Goal: Information Seeking & Learning: Find specific fact

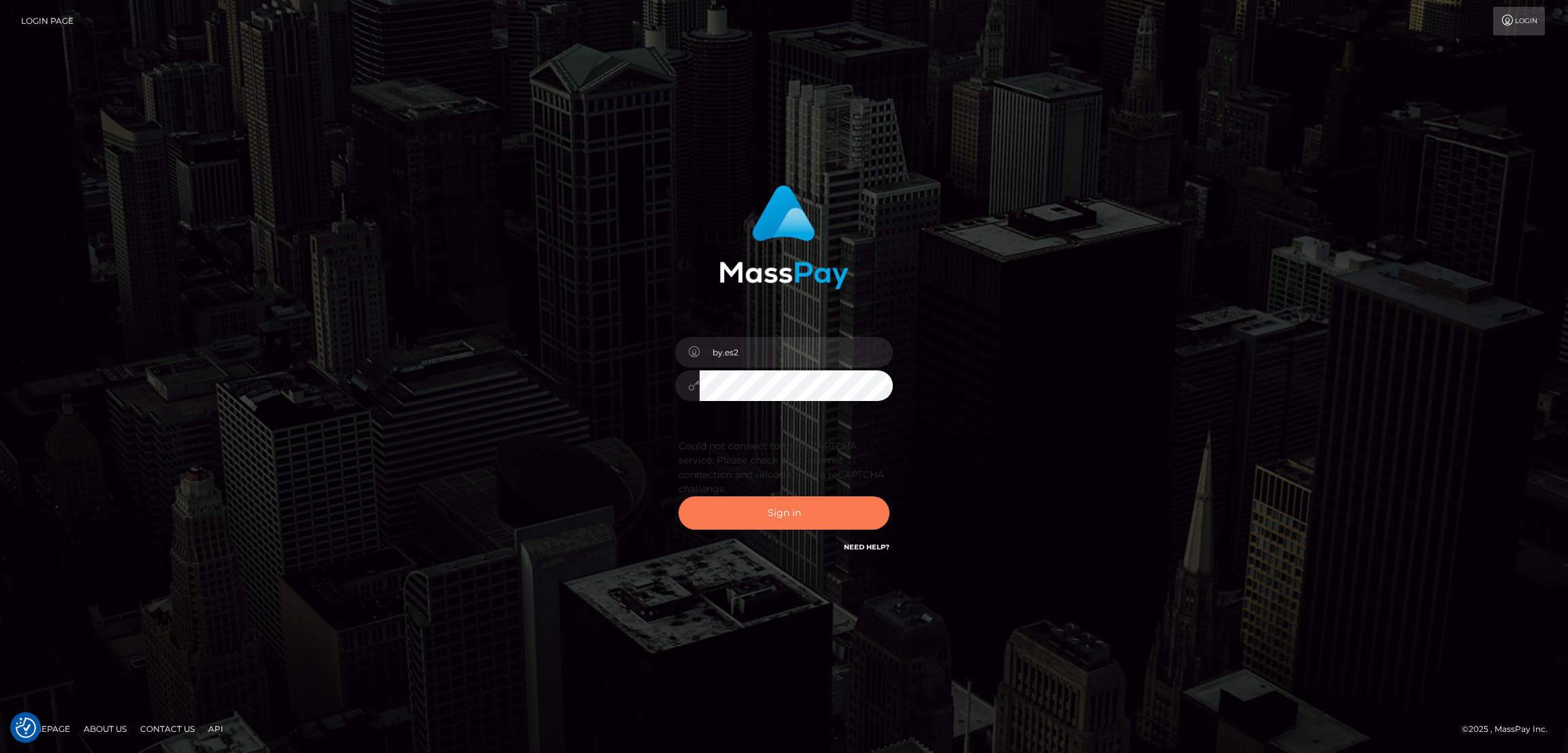
click at [789, 512] on button "Sign in" at bounding box center [784, 512] width 211 height 33
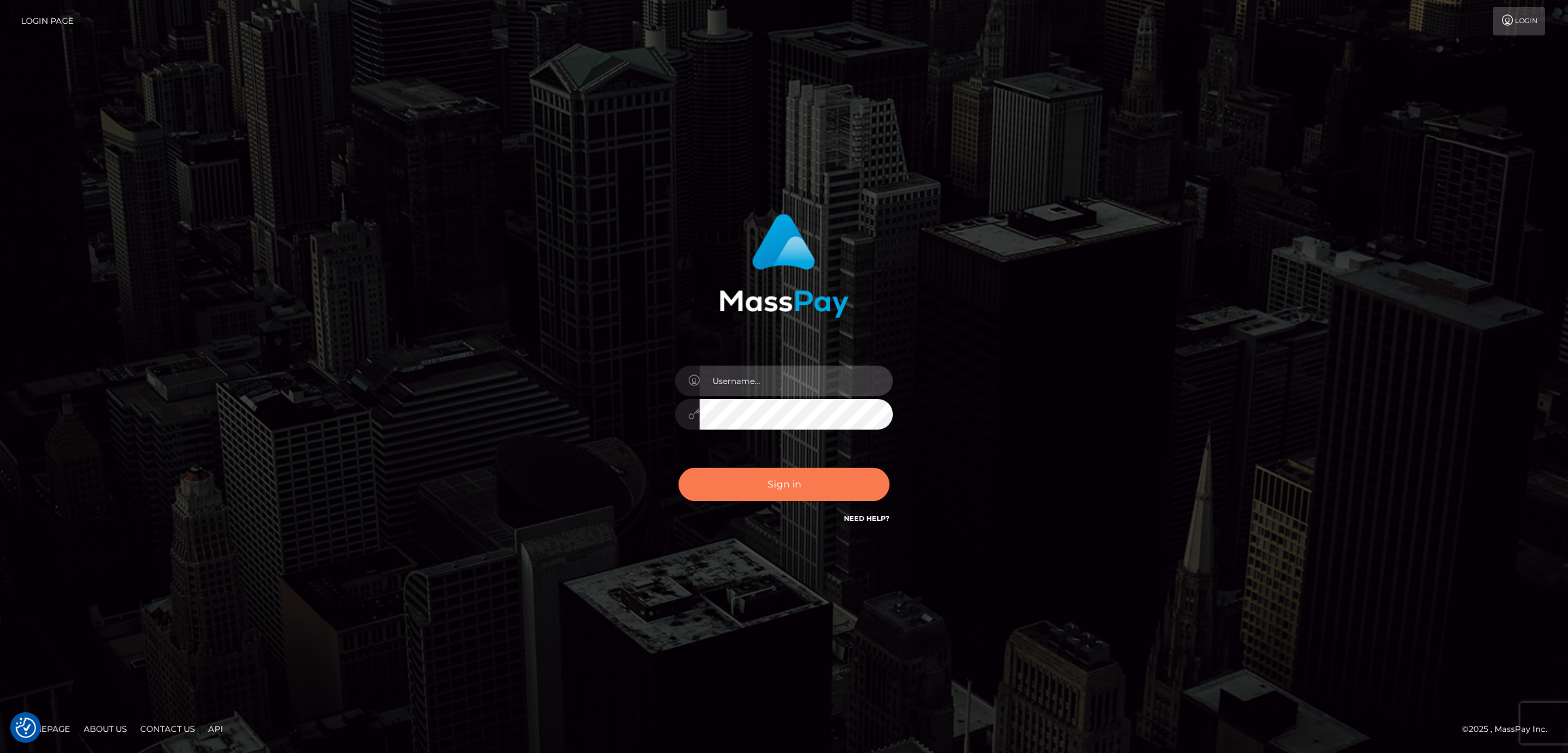
type input "by.es2"
click at [787, 490] on button "Sign in" at bounding box center [784, 484] width 211 height 33
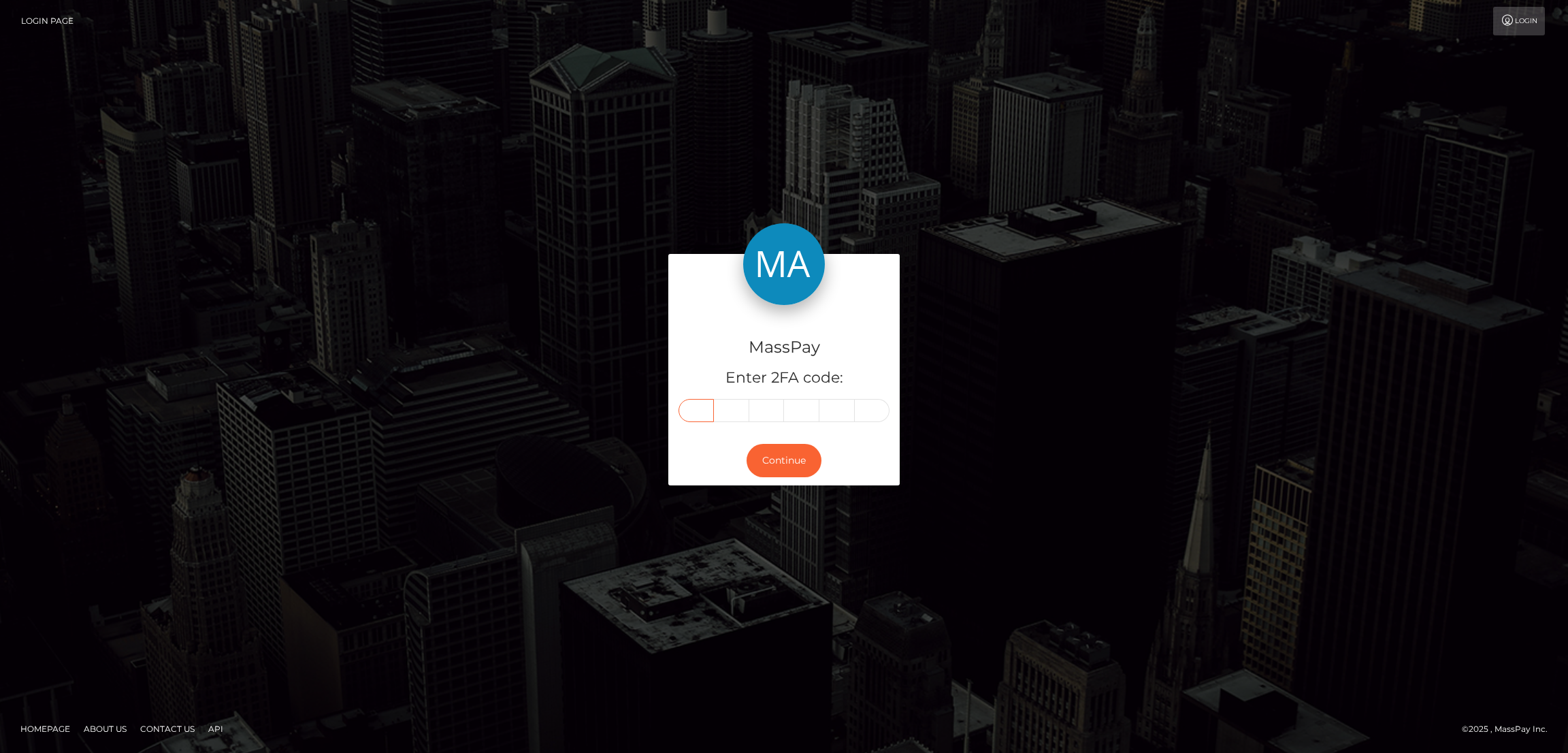
click at [693, 405] on input "text" at bounding box center [696, 411] width 35 height 23
paste input "2"
type input "2"
type input "9"
type input "8"
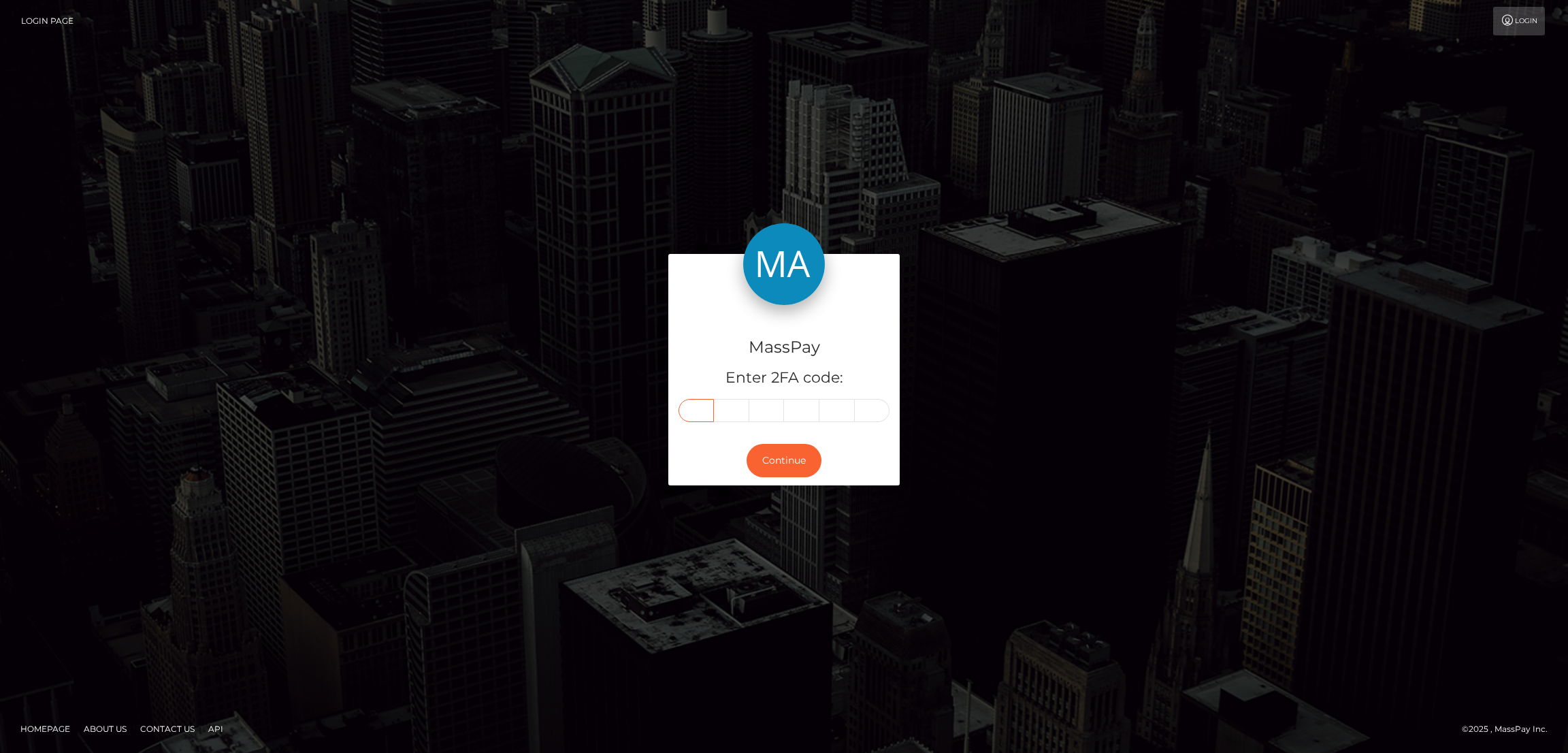
type input "9"
type input "5"
click at [795, 451] on button "Continue" at bounding box center [783, 460] width 74 height 33
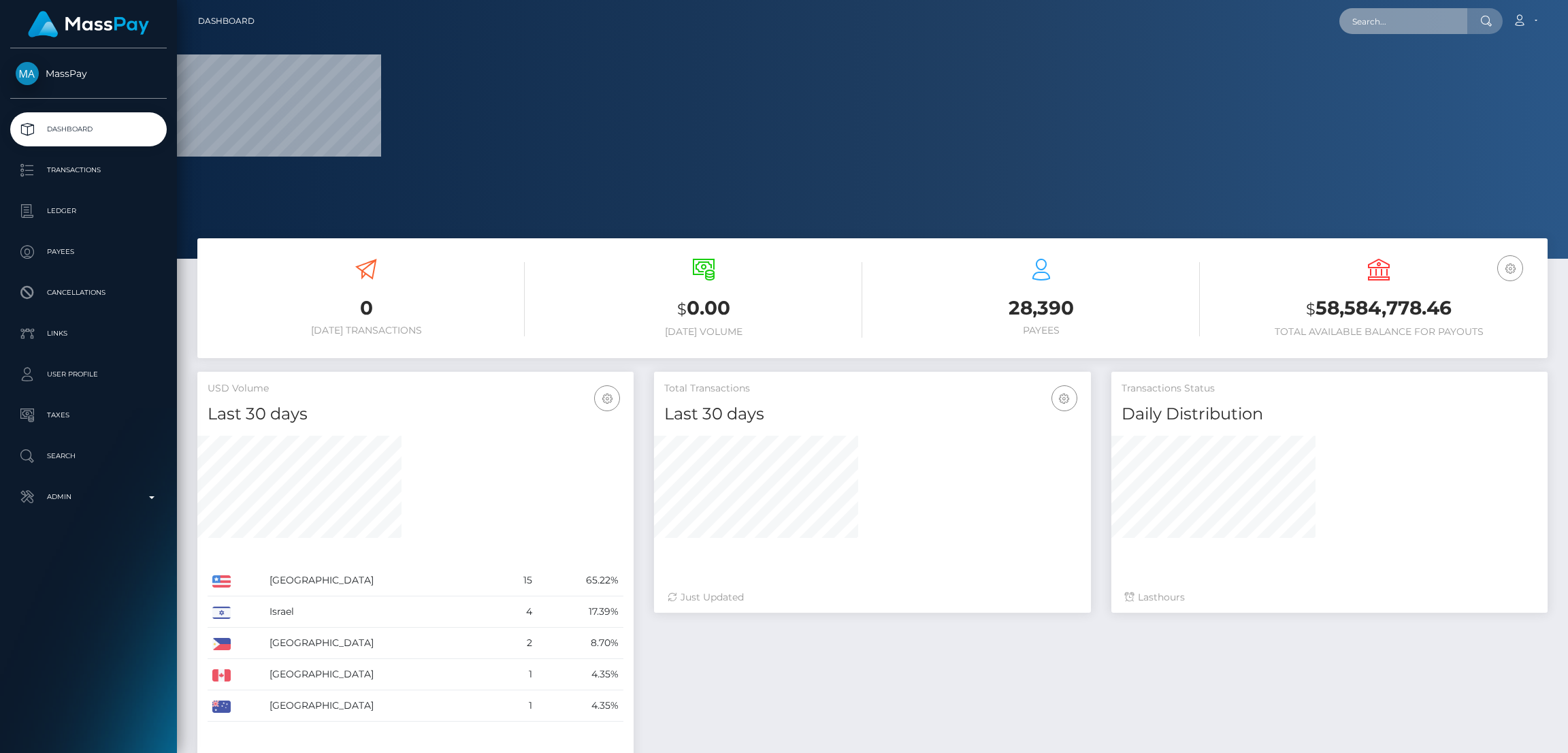
click at [1366, 22] on input "text" at bounding box center [1403, 21] width 128 height 26
paste input "georgialou12345@icloud.com"
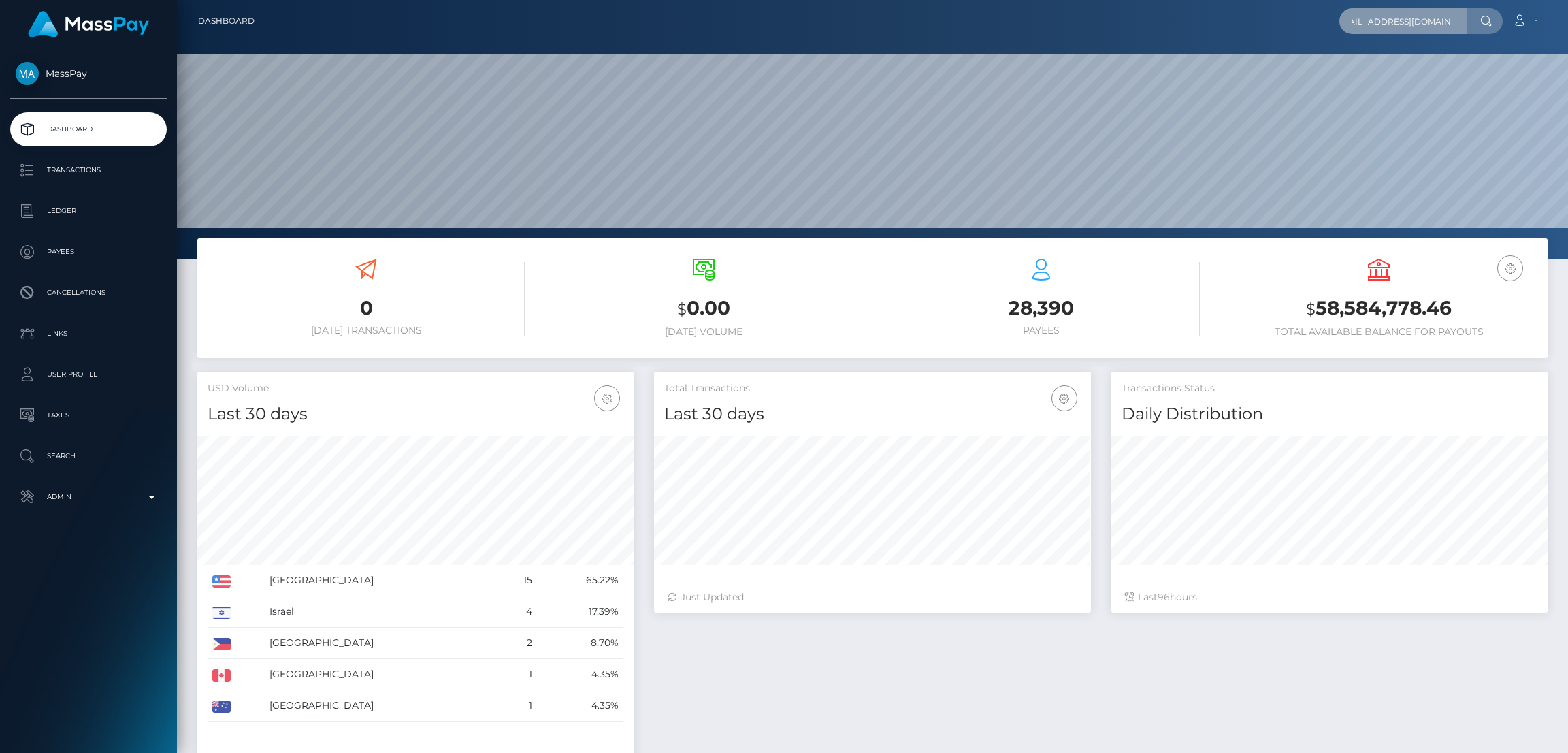
scroll to position [241, 436]
type input "georgialou12345@icloud.com"
click at [1431, 71] on link "GEORGIA LOUISE HUGHES" at bounding box center [1415, 70] width 151 height 25
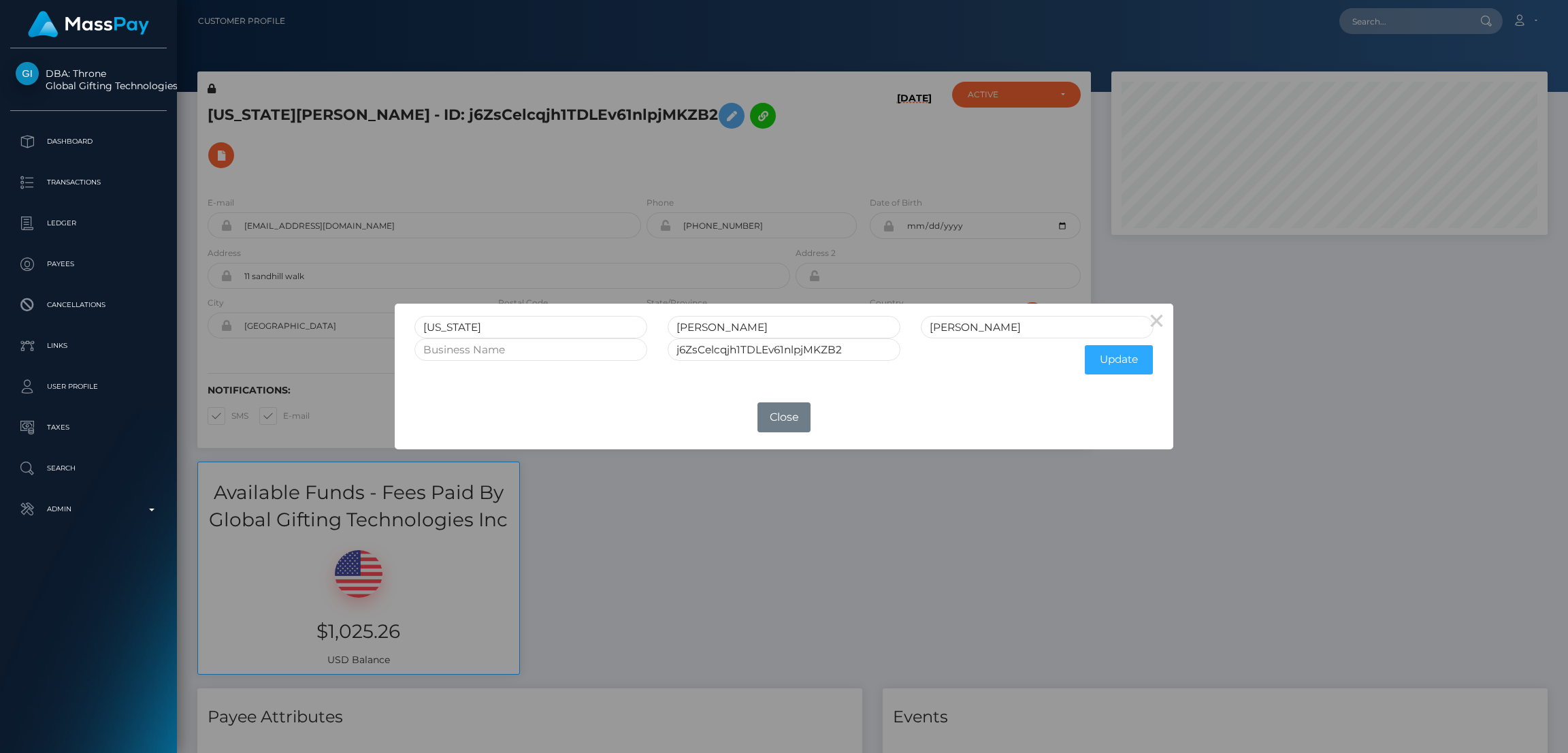
scroll to position [162, 436]
click at [462, 324] on input "GEORGIA" at bounding box center [531, 327] width 233 height 22
click at [788, 415] on button "Close" at bounding box center [784, 416] width 53 height 30
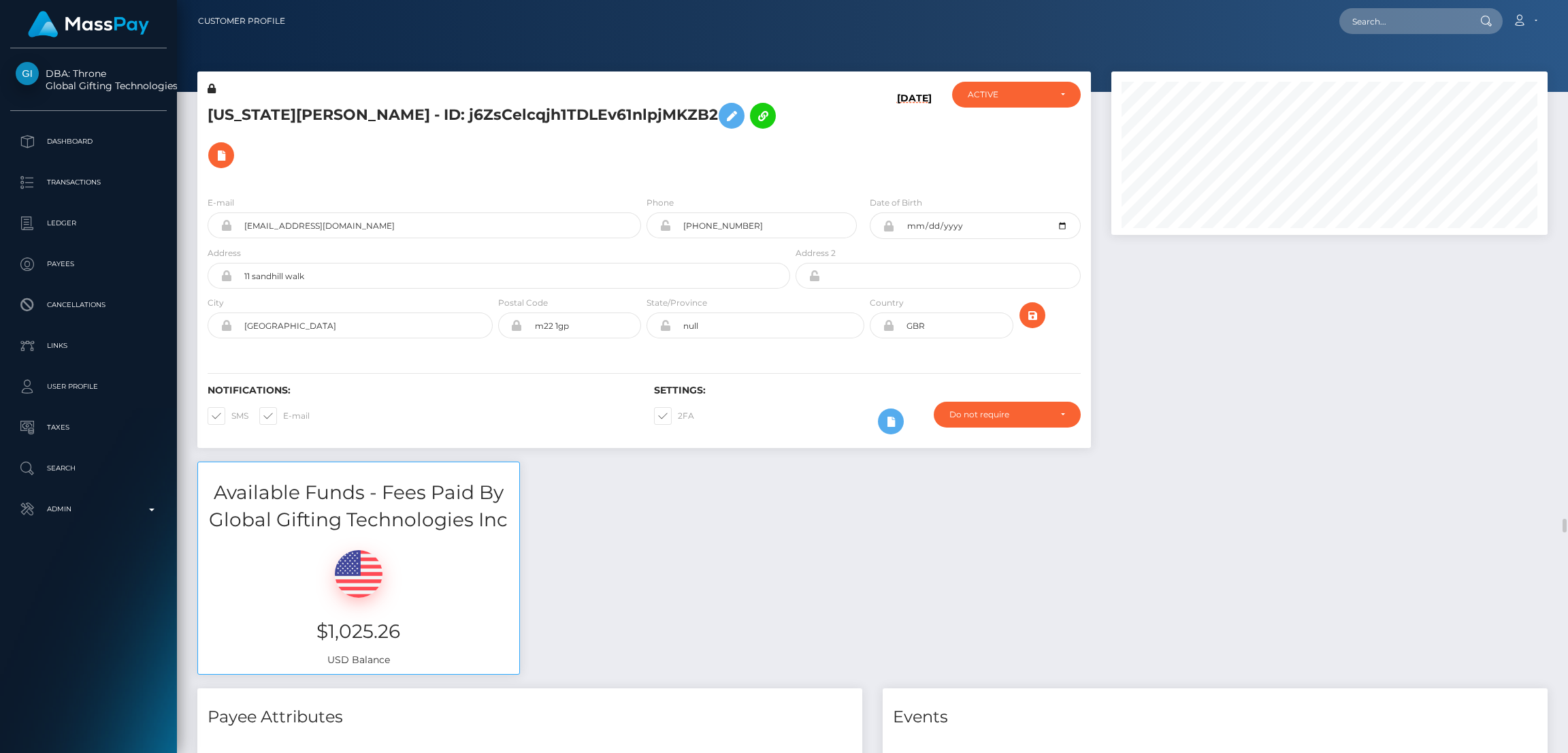
scroll to position [102, 0]
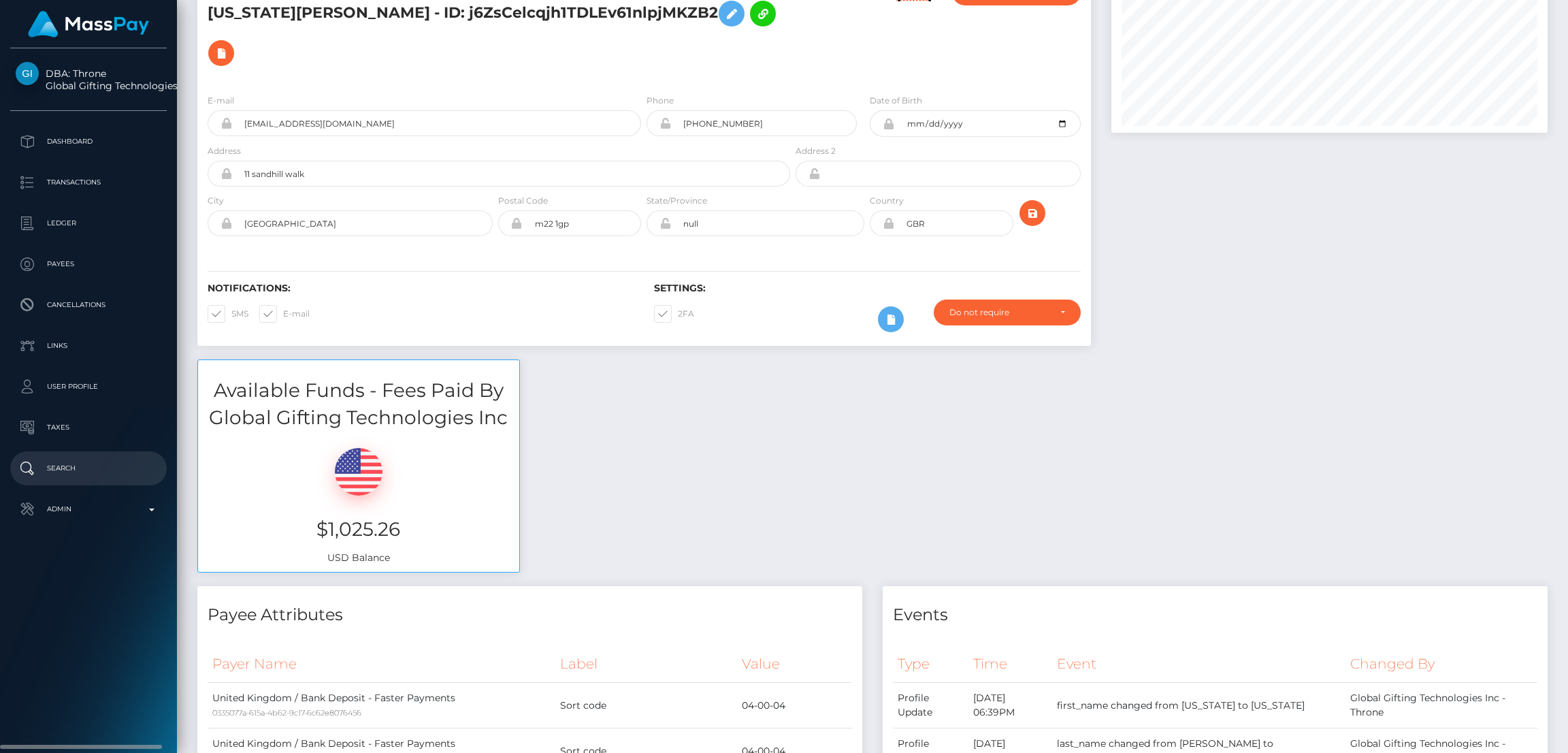
click at [68, 468] on p "Search" at bounding box center [88, 468] width 145 height 21
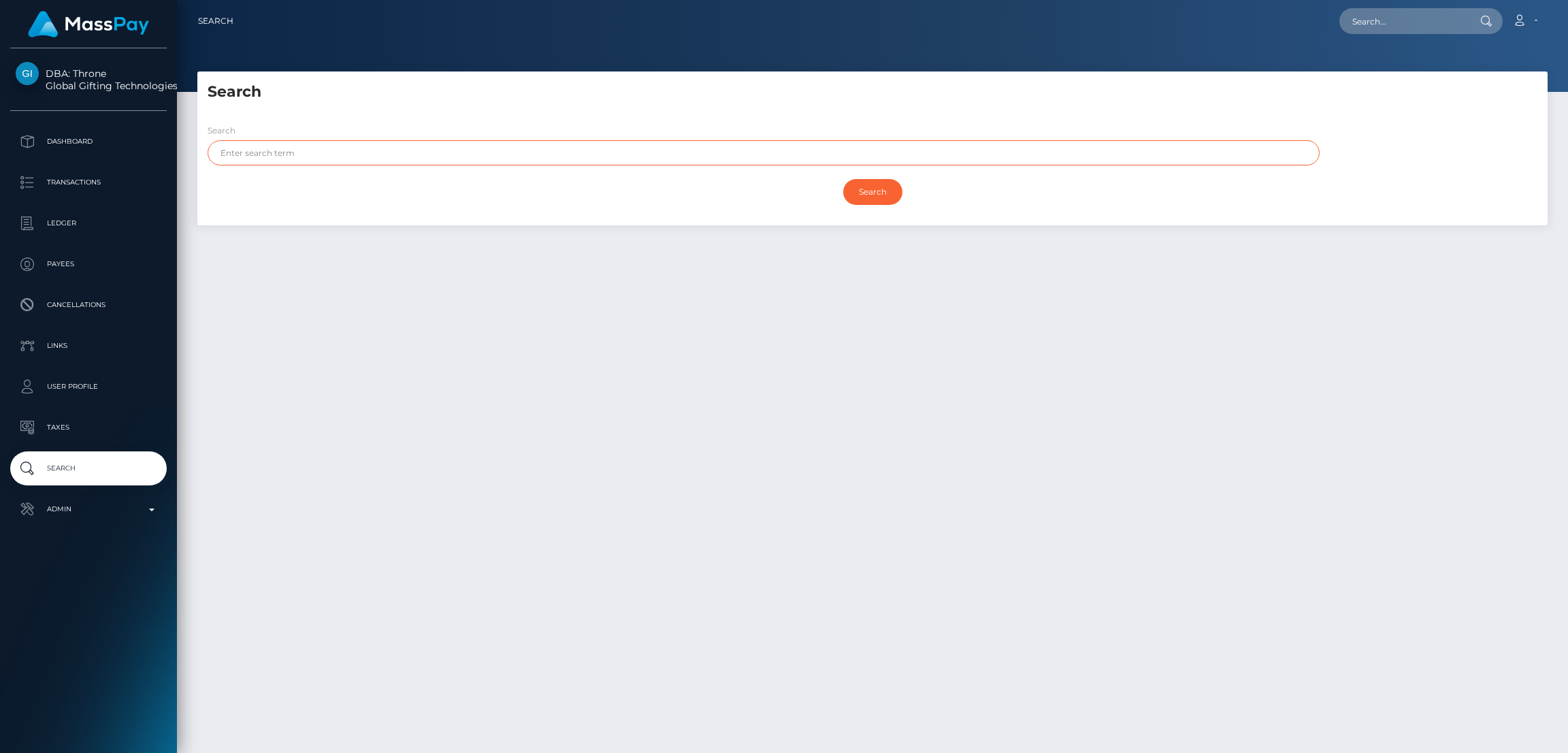
click at [401, 152] on input "text" at bounding box center [763, 153] width 1112 height 25
paste input "Abby"
type input "Abby"
click at [893, 188] on input "Search" at bounding box center [873, 192] width 59 height 26
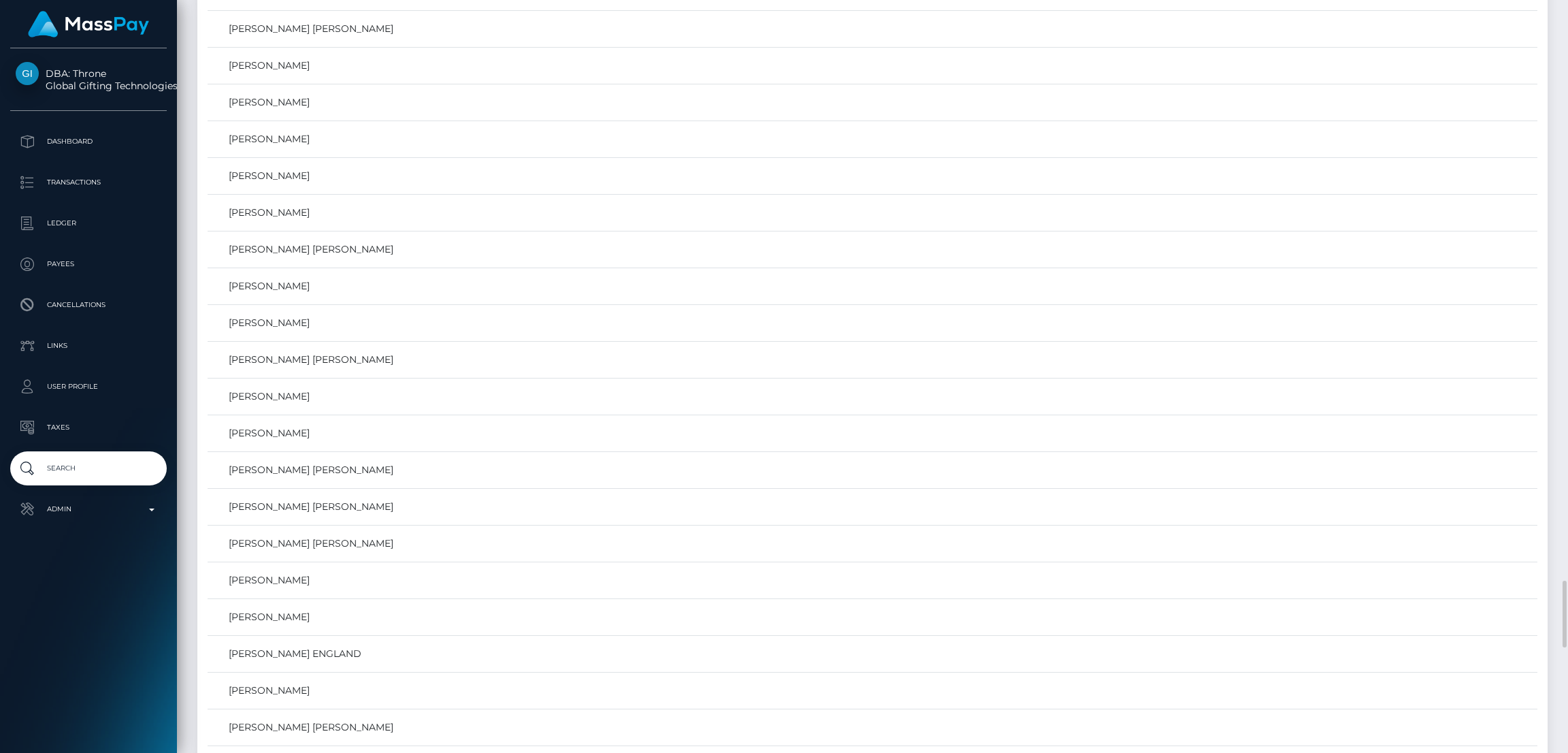
scroll to position [6129, 0]
click at [292, 374] on link "[PERSON_NAME] [PERSON_NAME]" at bounding box center [873, 364] width 1320 height 20
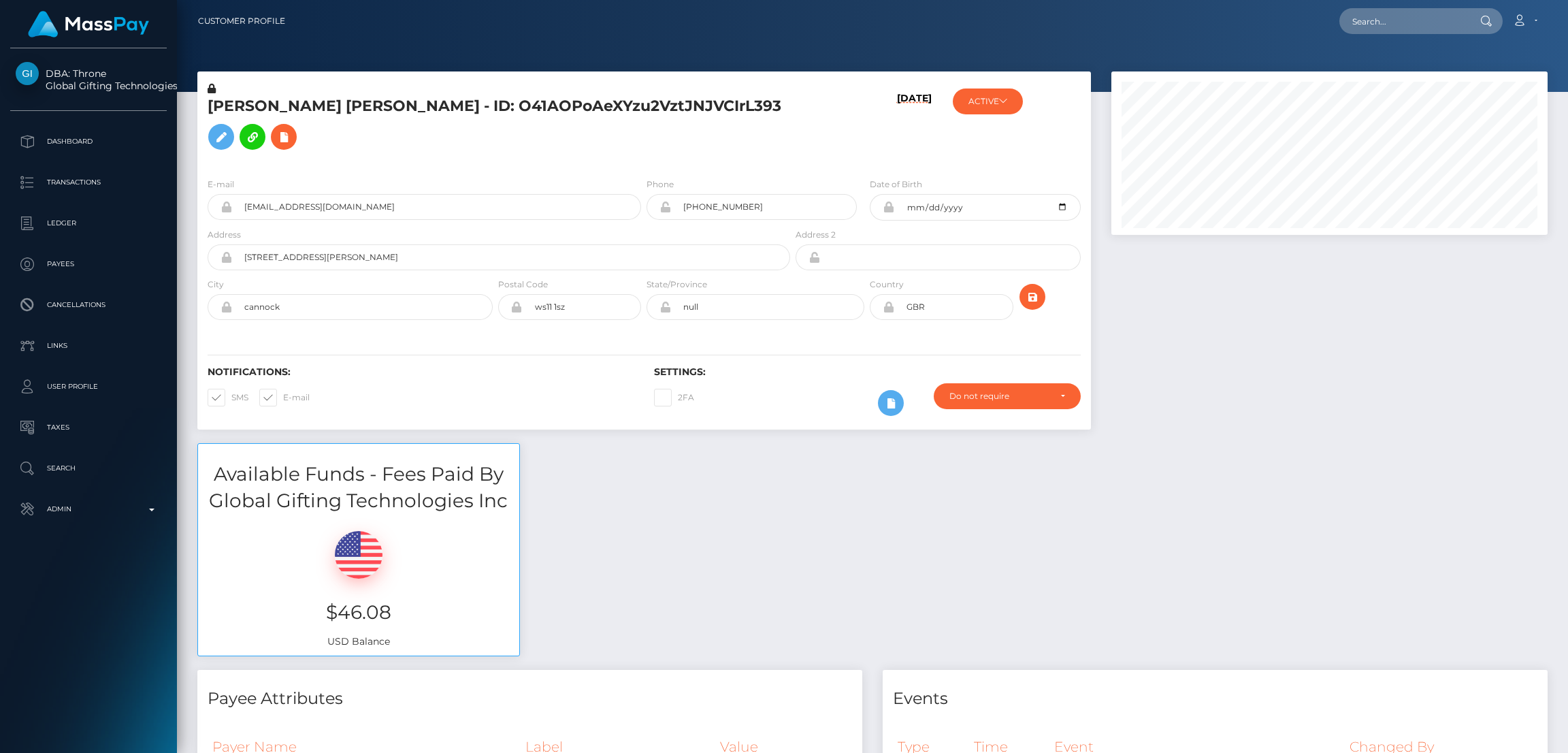
scroll to position [162, 436]
click at [293, 194] on input "[EMAIL_ADDRESS][DOMAIN_NAME]" at bounding box center [437, 206] width 409 height 26
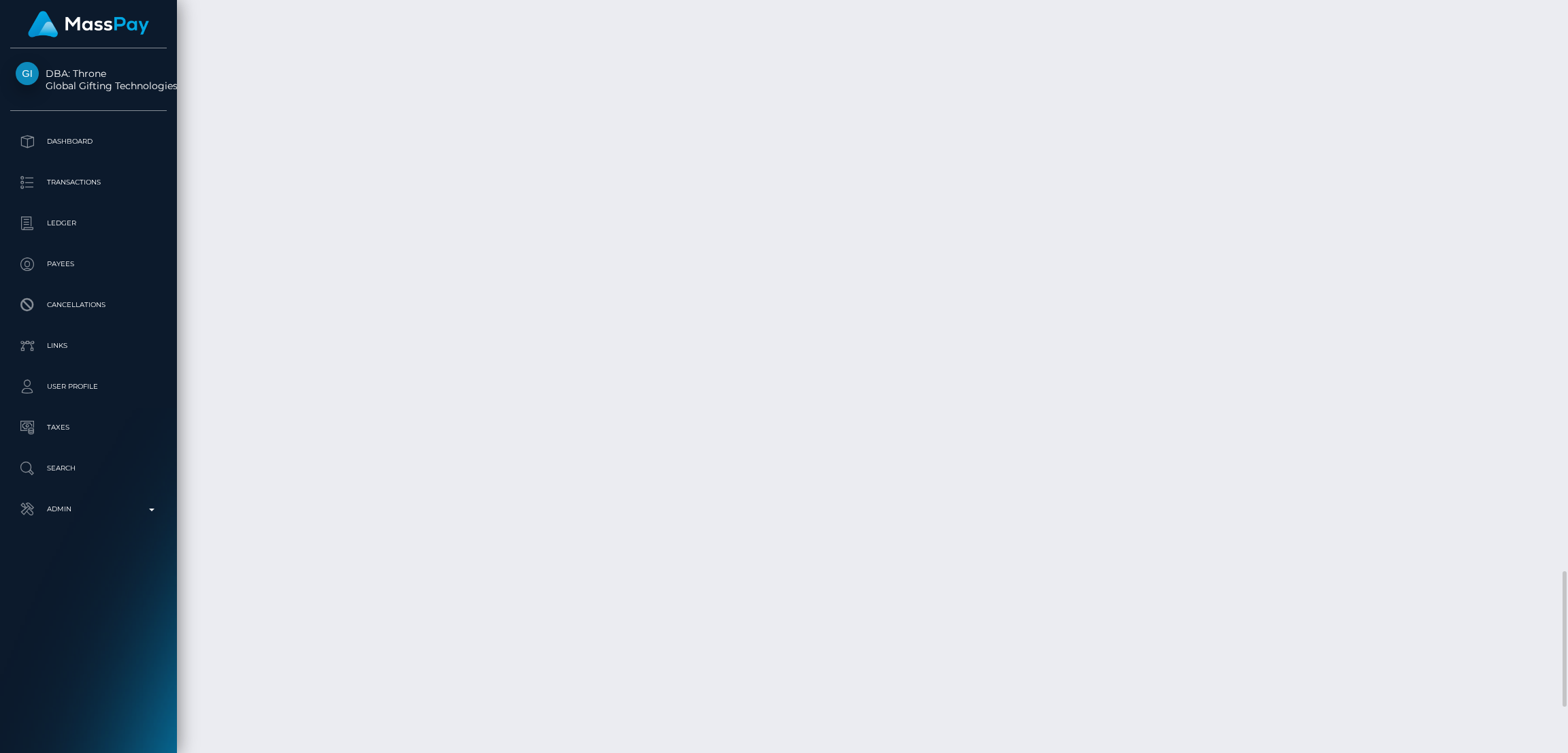
scroll to position [3425, 0]
